Goal: Navigation & Orientation: Find specific page/section

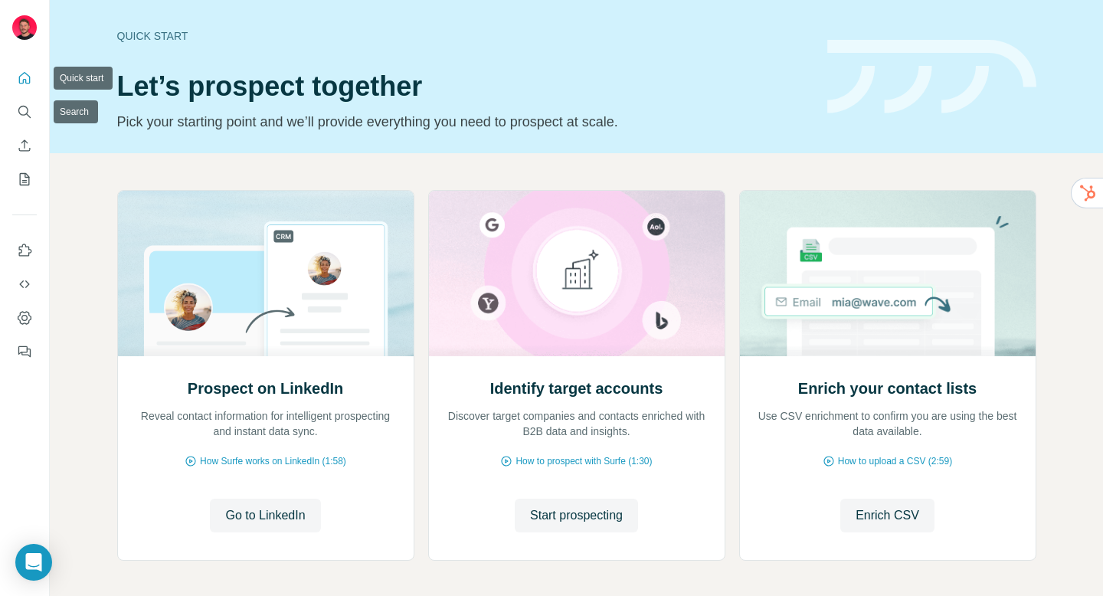
click at [30, 90] on button "Quick start" at bounding box center [24, 78] width 25 height 28
click at [21, 327] on button "Dashboard" at bounding box center [24, 318] width 25 height 28
